Goal: Information Seeking & Learning: Learn about a topic

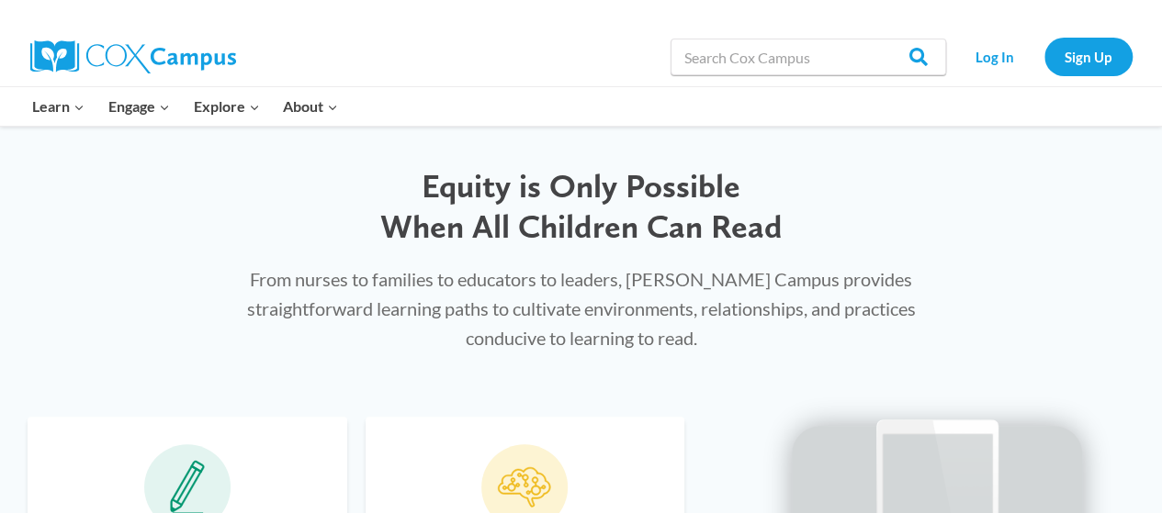
scroll to position [547, 0]
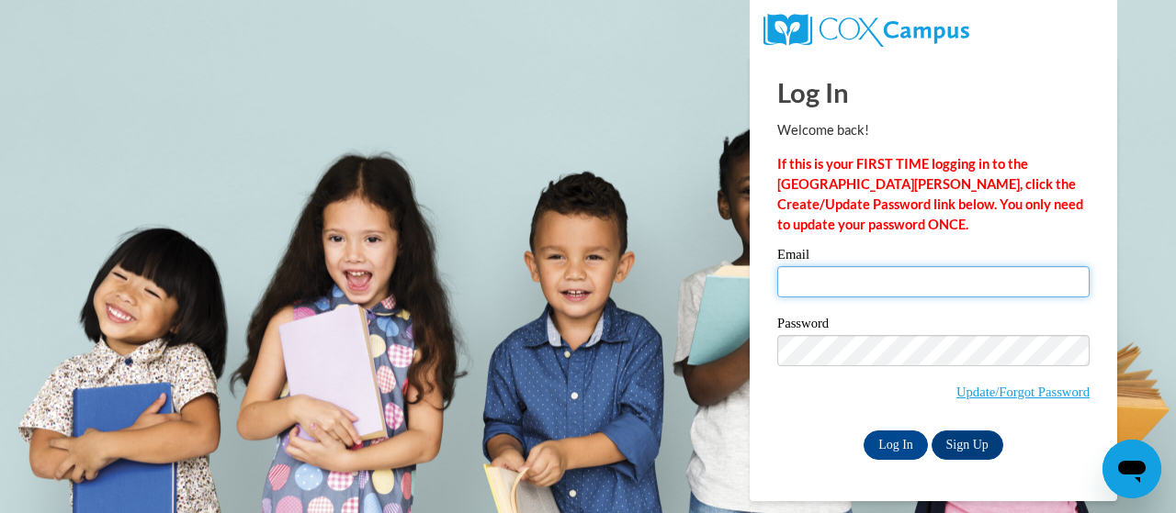
type input "e048804@muscogee.k12.ga.us"
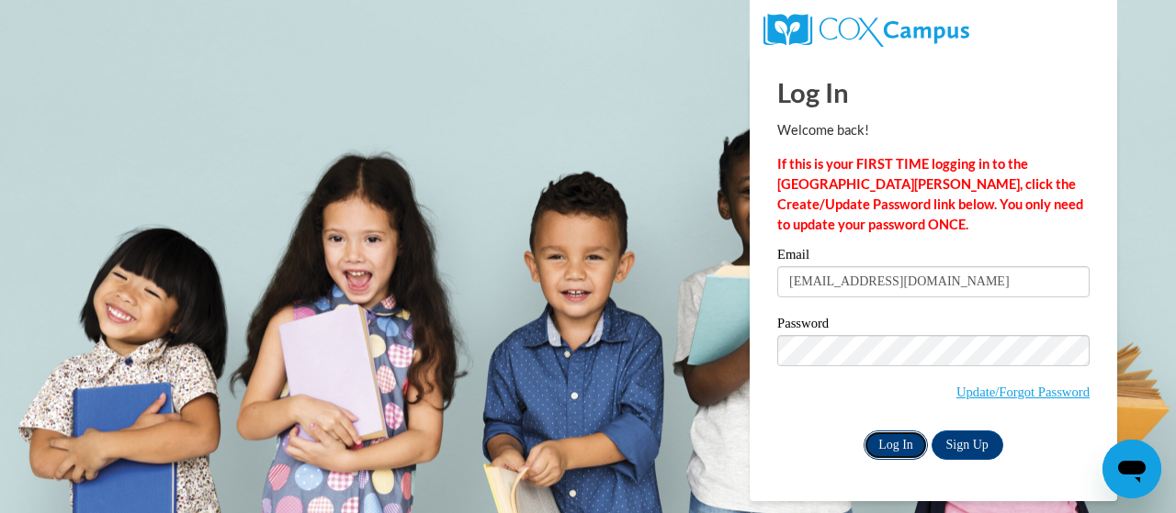
click at [874, 446] on input "Log In" at bounding box center [895, 445] width 64 height 29
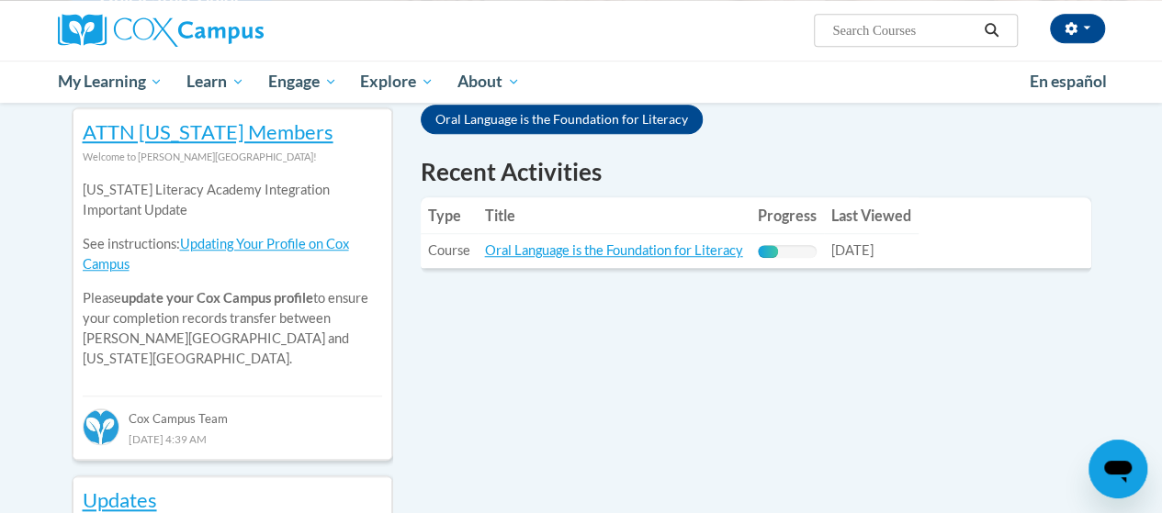
scroll to position [611, 0]
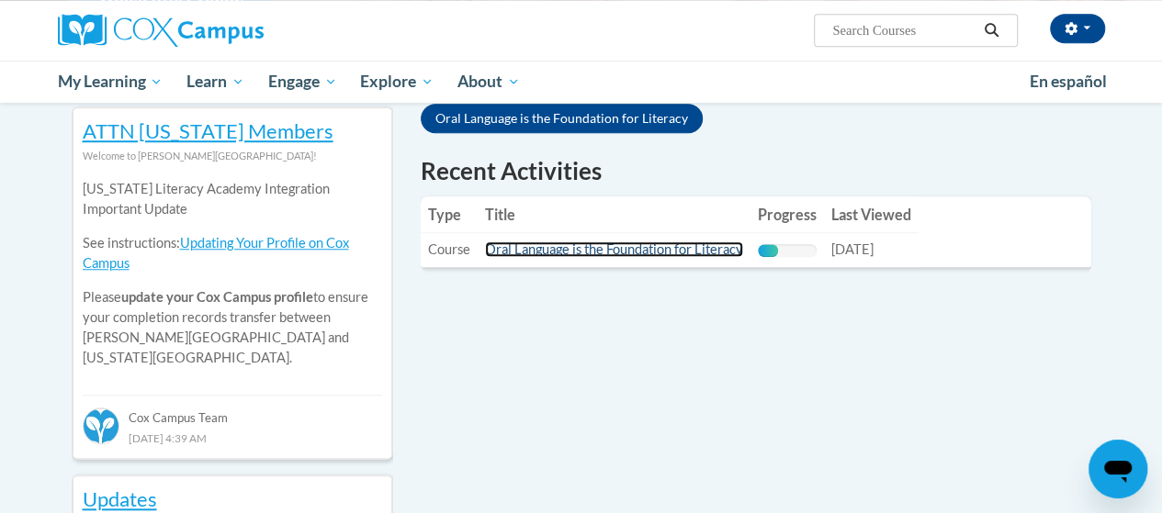
click at [646, 251] on link "Oral Language is the Foundation for Literacy" at bounding box center [614, 250] width 258 height 16
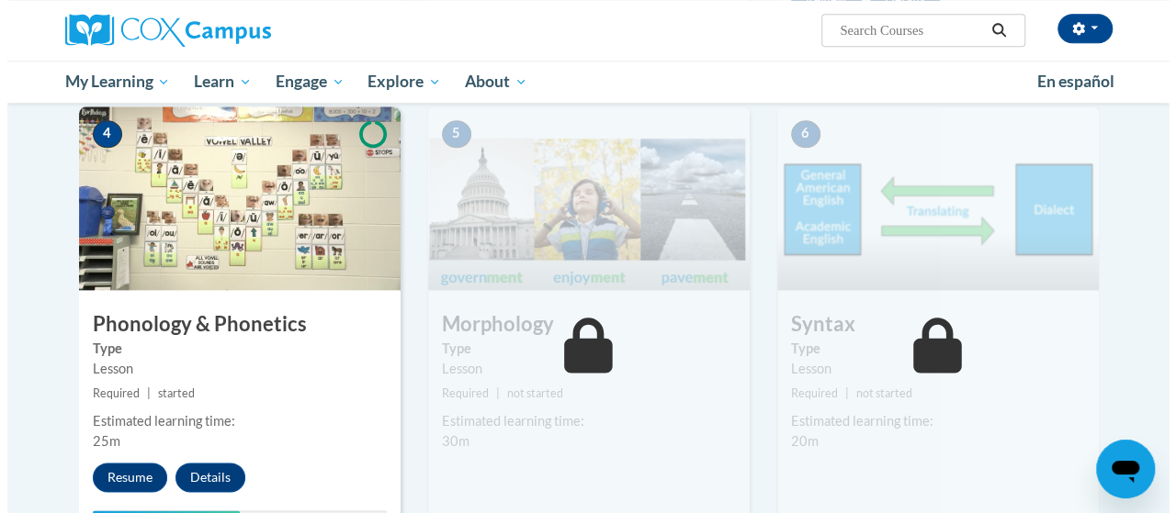
scroll to position [1054, 0]
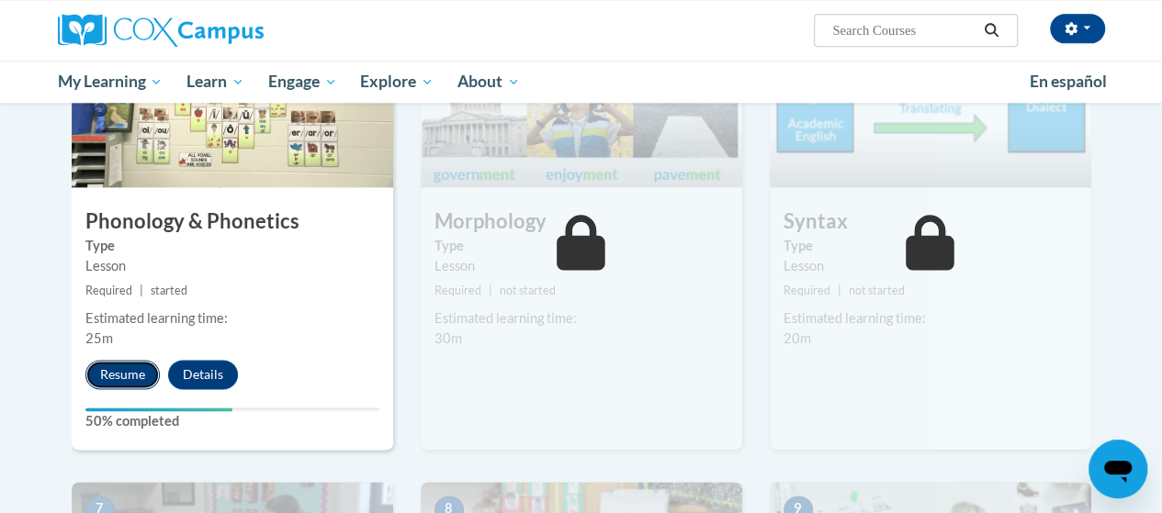
click at [103, 372] on button "Resume" at bounding box center [122, 374] width 74 height 29
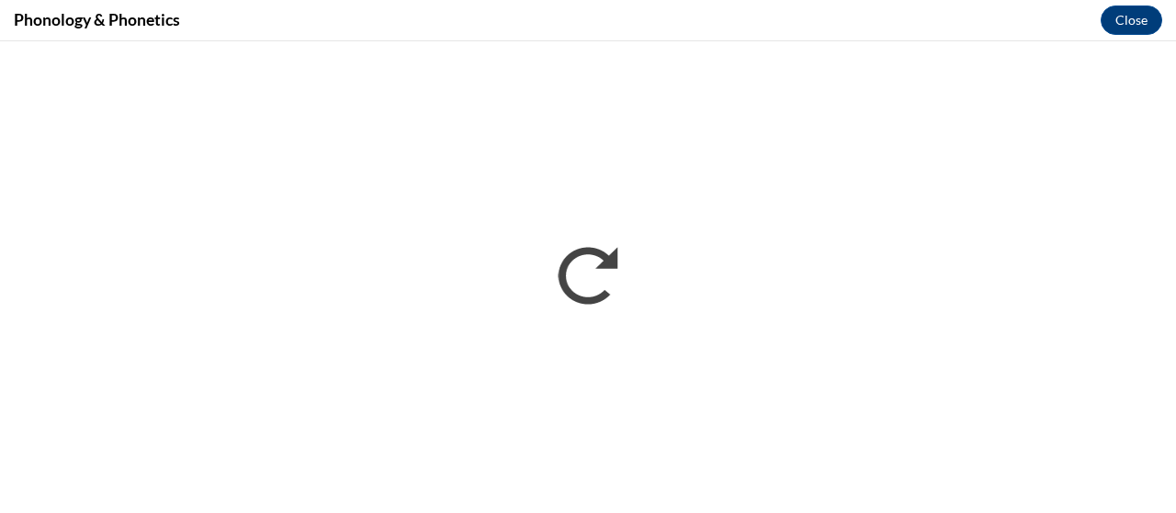
scroll to position [0, 0]
